Goal: Transaction & Acquisition: Purchase product/service

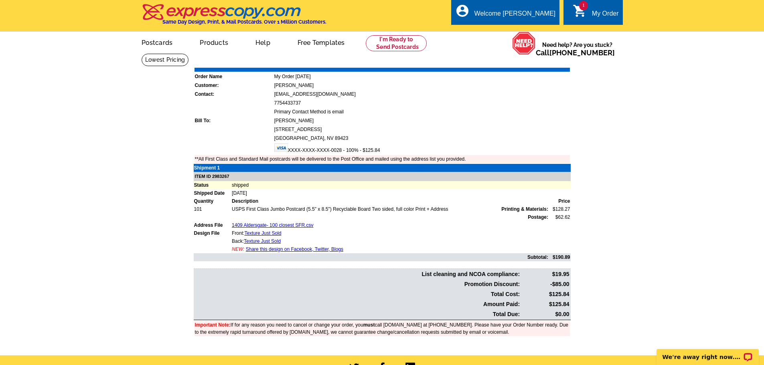
click at [596, 4] on div "1 shopping_cart My Order" at bounding box center [592, 12] width 59 height 25
click at [597, 13] on div "My Order" at bounding box center [605, 15] width 27 height 11
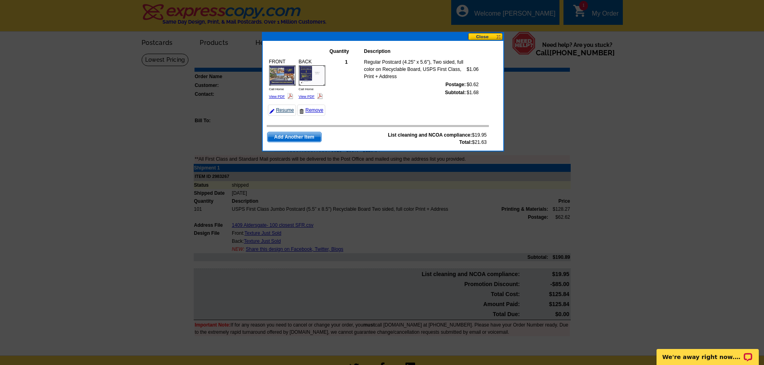
click at [287, 112] on link "Resume" at bounding box center [282, 110] width 28 height 11
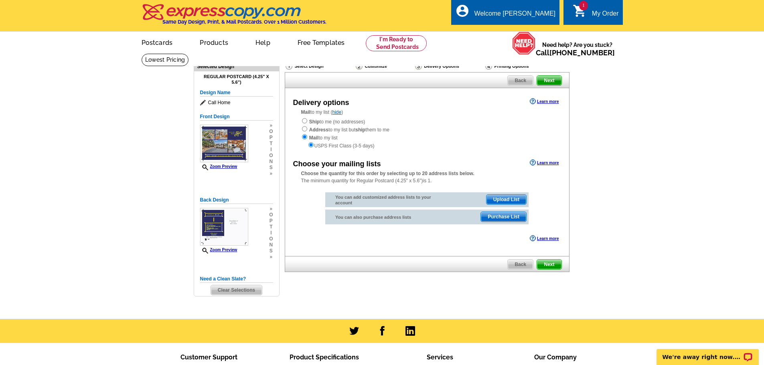
click at [498, 200] on span "Upload List" at bounding box center [506, 200] width 40 height 10
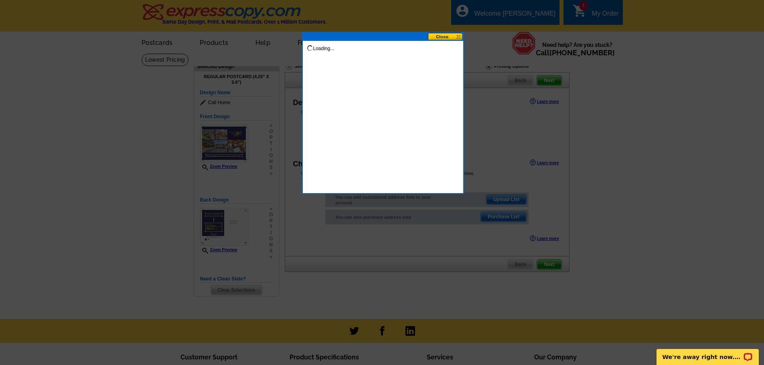
click at [448, 36] on button at bounding box center [445, 37] width 35 height 8
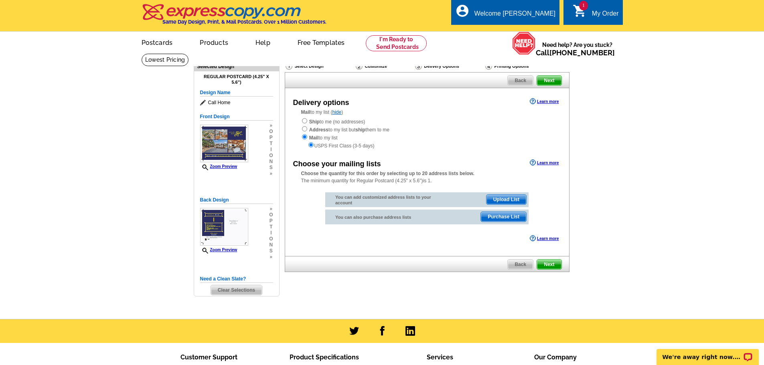
click at [507, 200] on span "Upload List" at bounding box center [506, 200] width 40 height 10
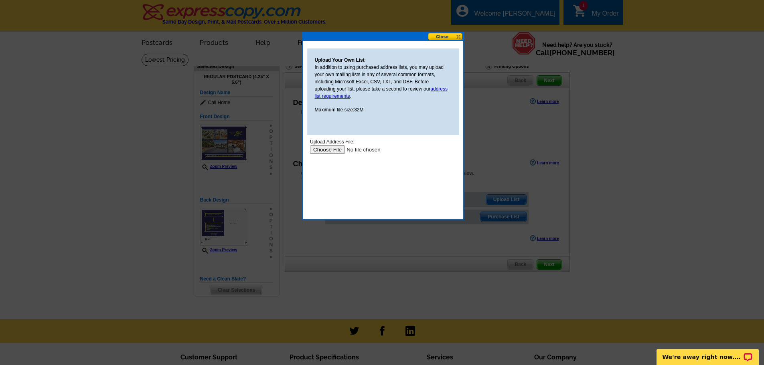
click at [312, 149] on input "file" at bounding box center [359, 150] width 101 height 8
click at [447, 37] on button at bounding box center [445, 37] width 35 height 8
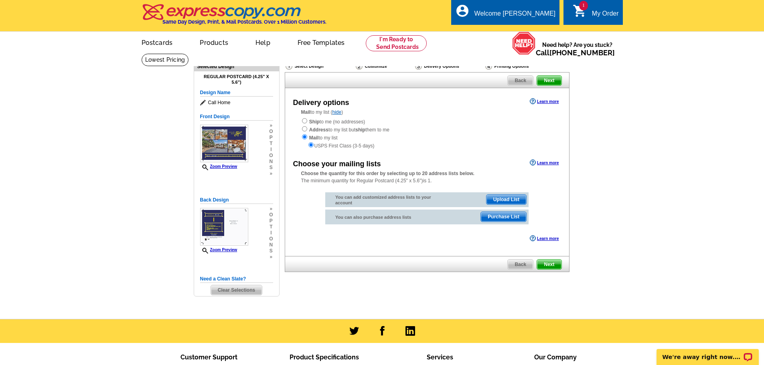
click at [508, 201] on span "Upload List" at bounding box center [506, 200] width 40 height 10
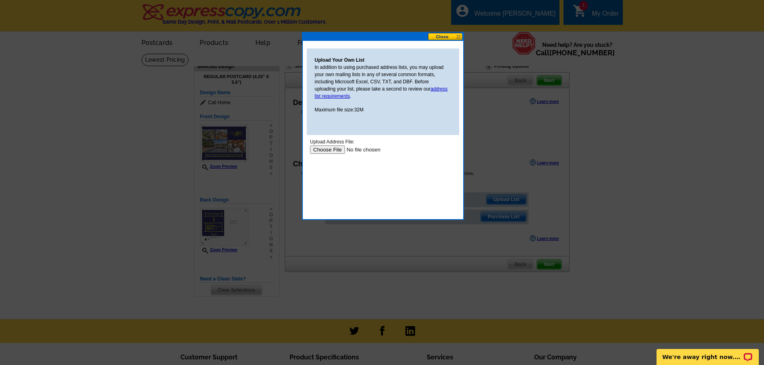
click at [318, 146] on input "file" at bounding box center [359, 150] width 101 height 8
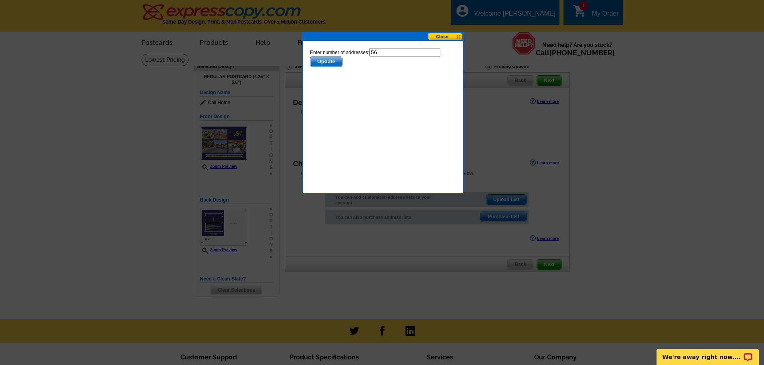
click at [316, 60] on span "Update" at bounding box center [326, 62] width 32 height 10
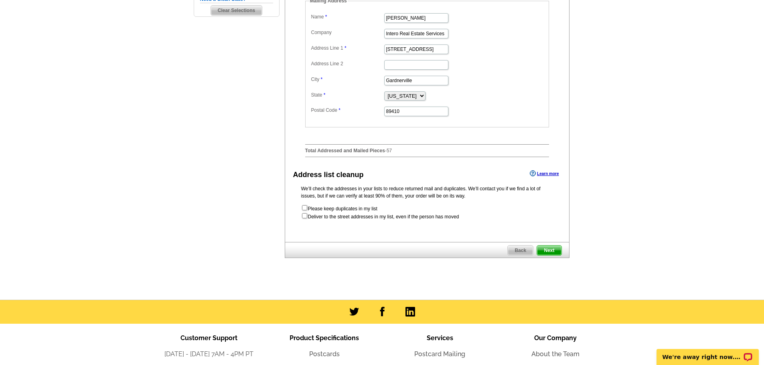
scroll to position [281, 0]
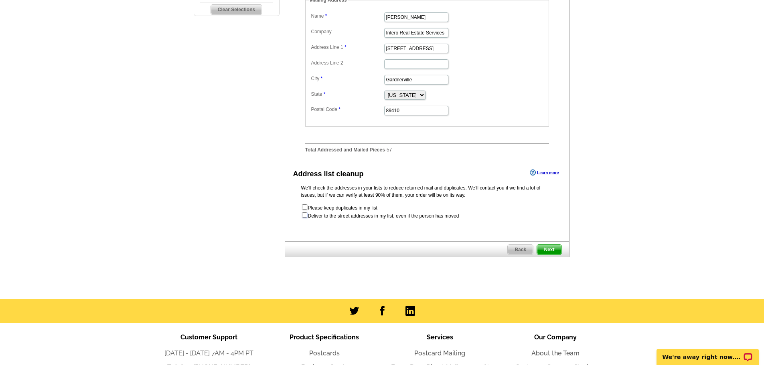
click at [302, 218] on input "checkbox" at bounding box center [304, 214] width 5 height 5
checkbox input "true"
radio input "true"
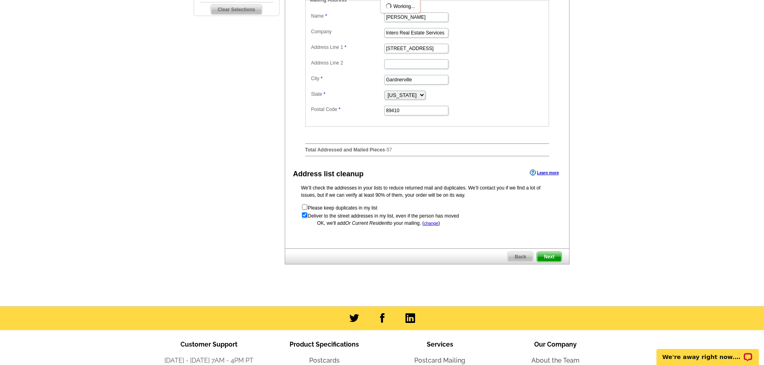
scroll to position [0, 0]
click at [548, 260] on span "Next" at bounding box center [549, 257] width 24 height 10
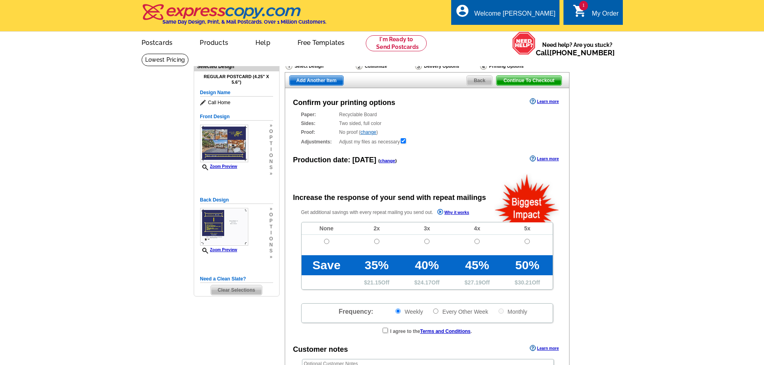
radio input "false"
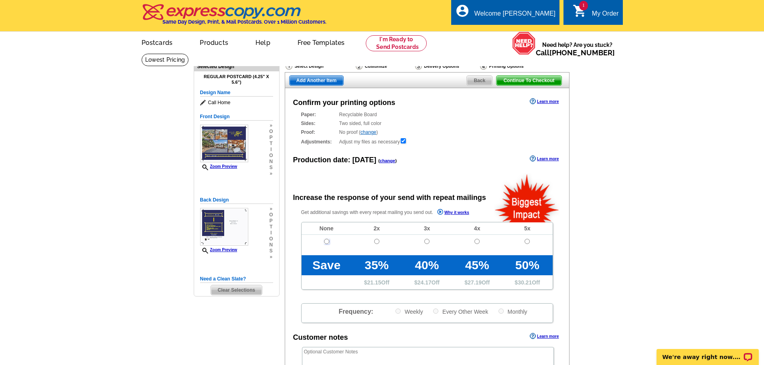
click at [326, 243] on input "radio" at bounding box center [326, 241] width 5 height 5
radio input "true"
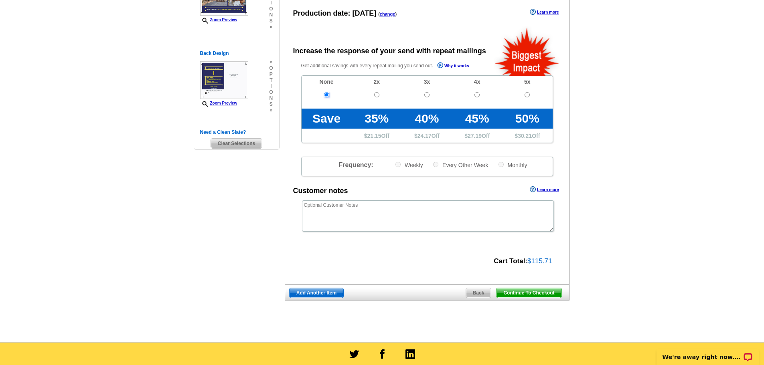
scroll to position [160, 0]
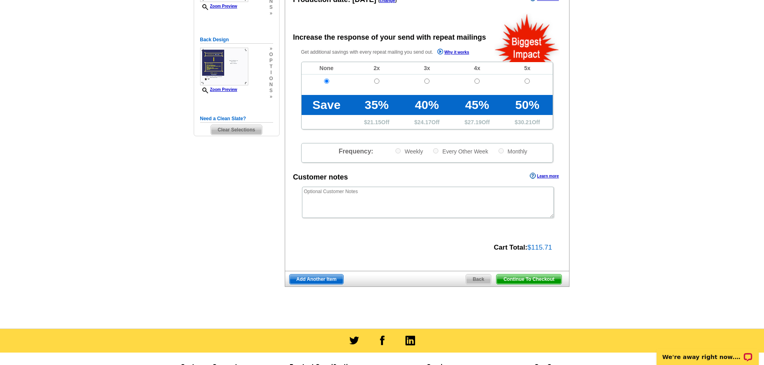
click at [513, 282] on span "Continue To Checkout" at bounding box center [528, 280] width 65 height 10
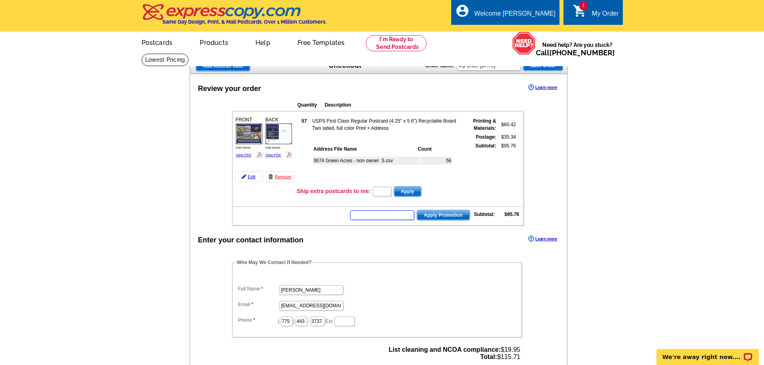
click at [365, 215] on input "text" at bounding box center [382, 215] width 64 height 10
type input "SAVE10"
click at [449, 216] on span "Apply Promotion" at bounding box center [443, 215] width 53 height 10
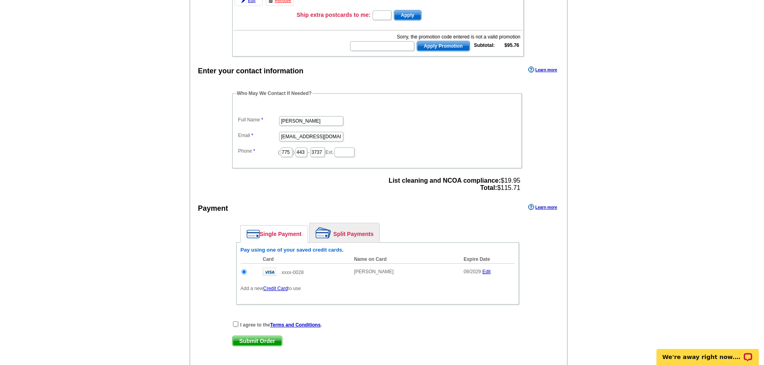
scroll to position [241, 0]
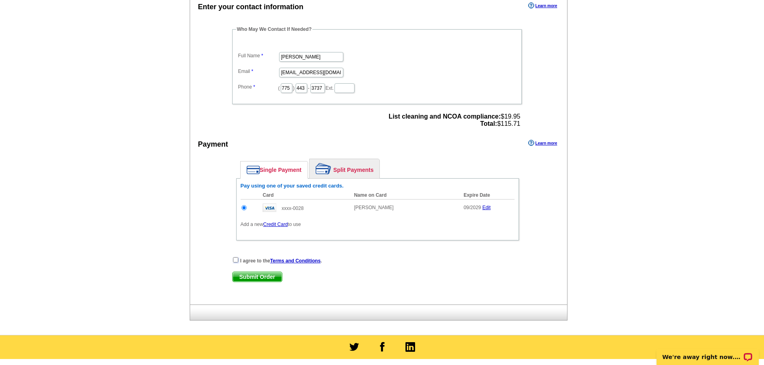
click at [235, 261] on input "checkbox" at bounding box center [235, 259] width 5 height 5
checkbox input "true"
click at [247, 279] on span "Submit Order" at bounding box center [257, 277] width 49 height 10
